Goal: Browse casually

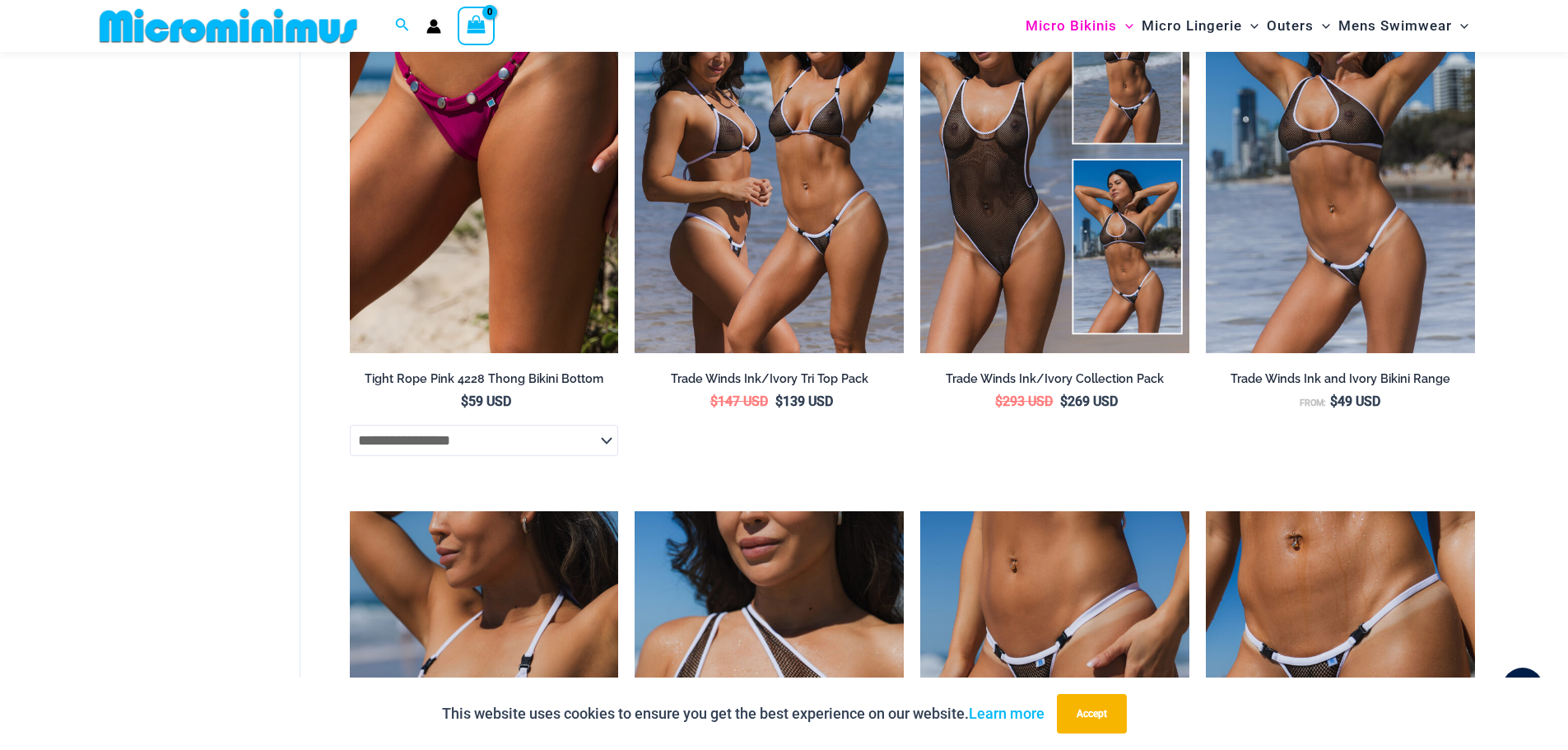
scroll to position [1318, 0]
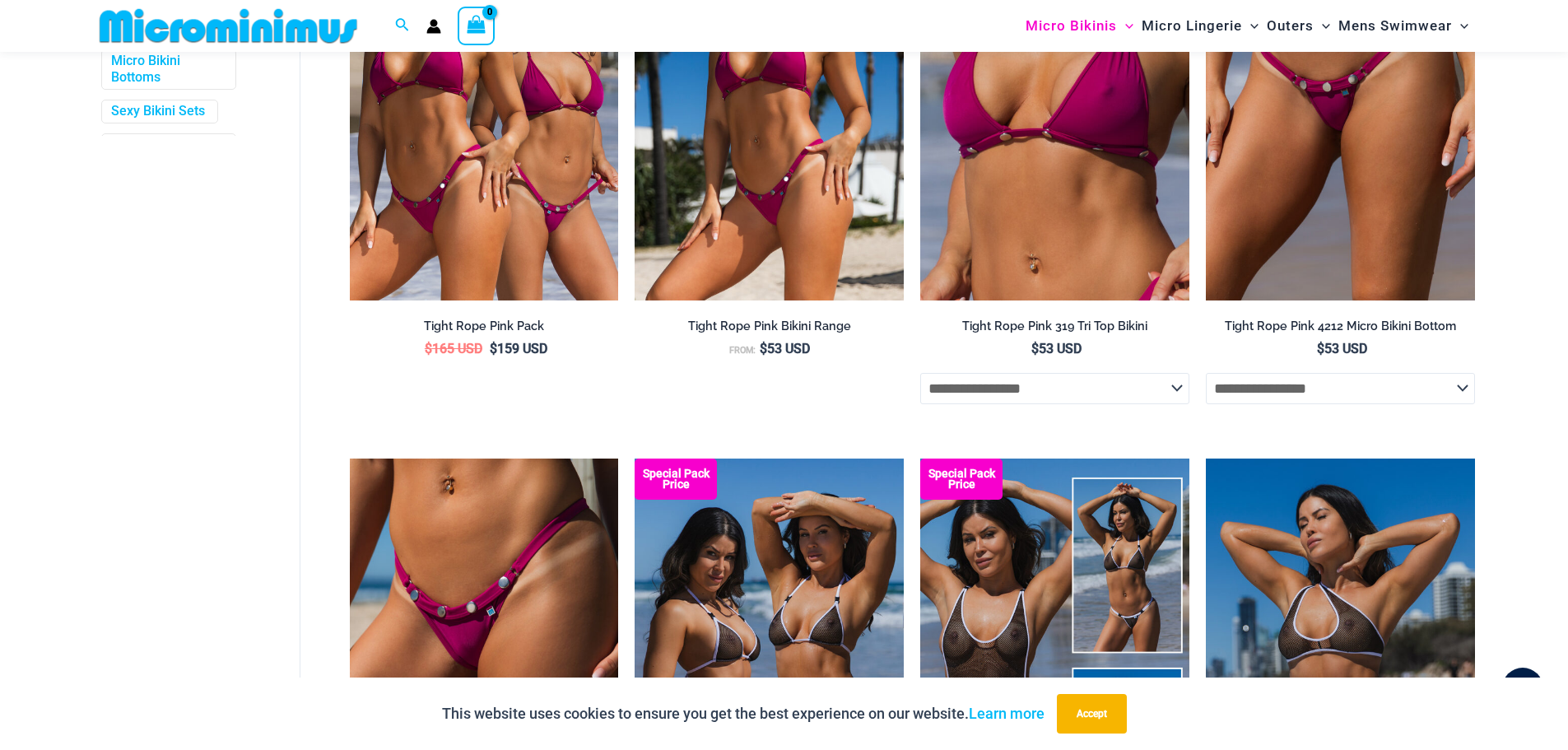
scroll to position [809, 0]
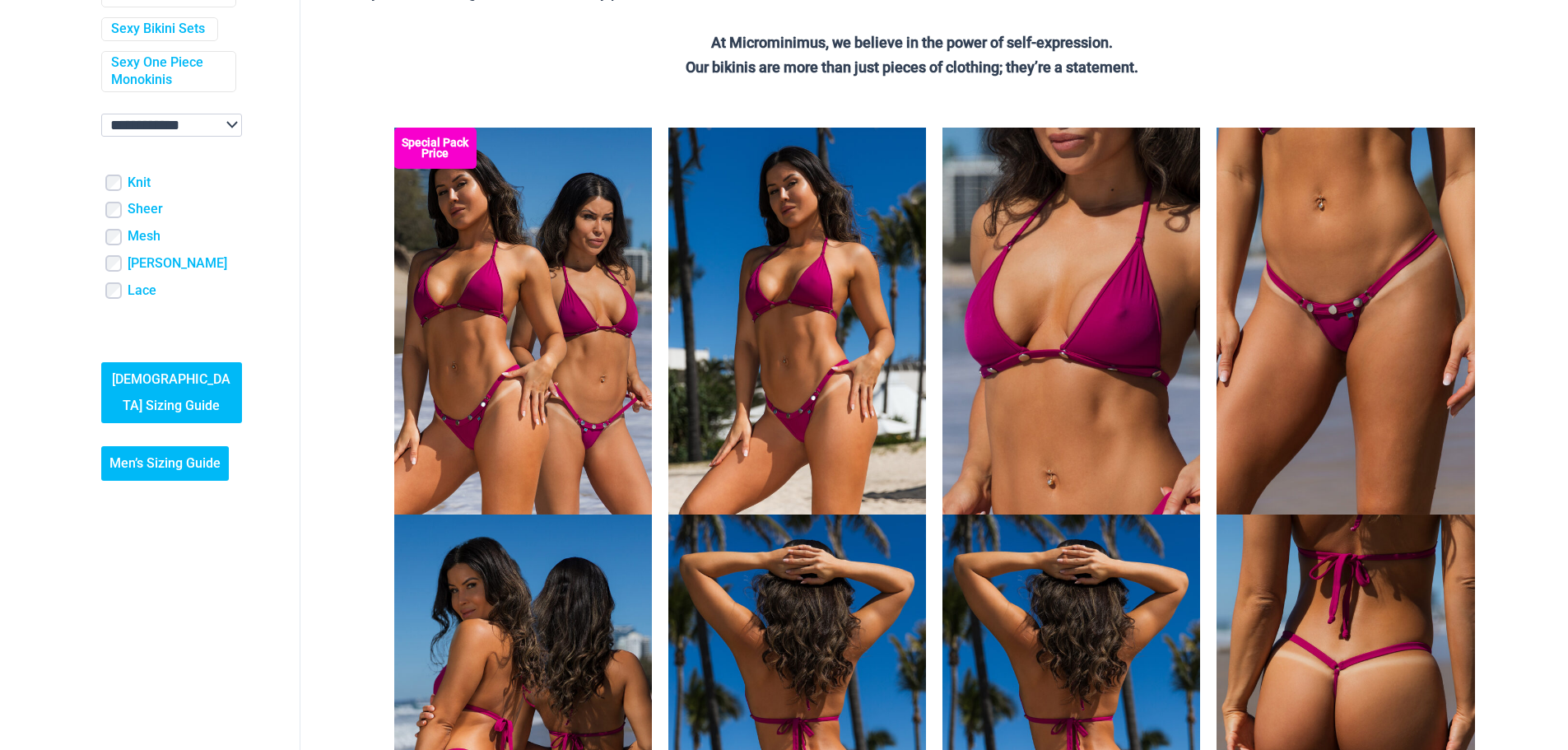
scroll to position [577, 0]
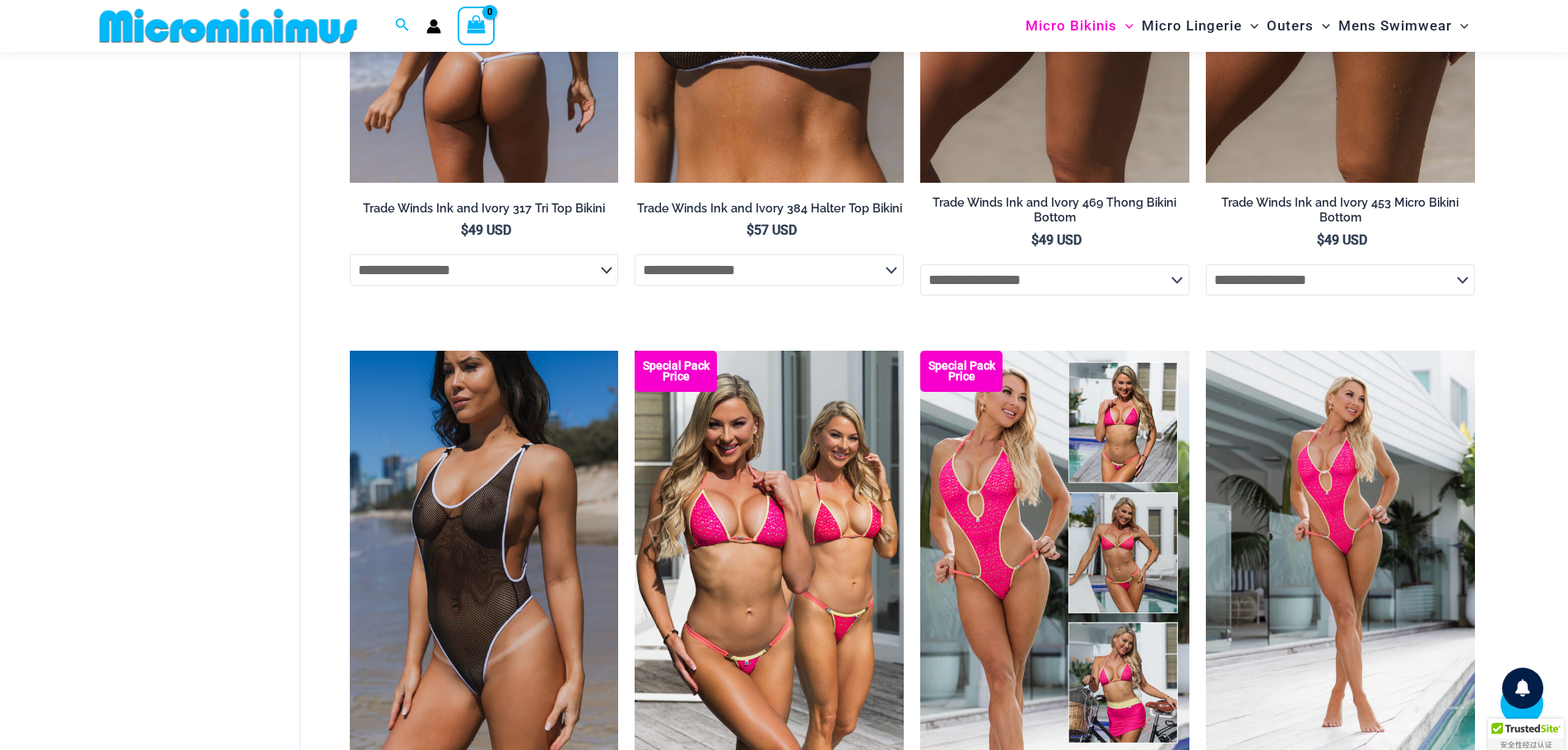
scroll to position [2050, 0]
